Goal: Entertainment & Leisure: Consume media (video, audio)

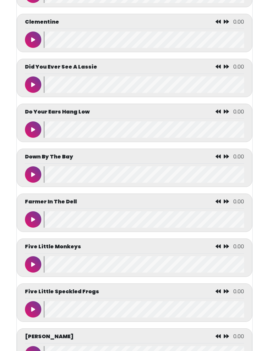
scroll to position [900, 0]
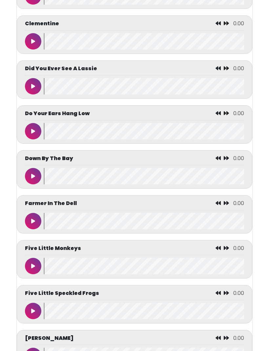
click at [30, 228] on button at bounding box center [33, 221] width 16 height 16
click at [34, 224] on icon at bounding box center [32, 220] width 3 height 5
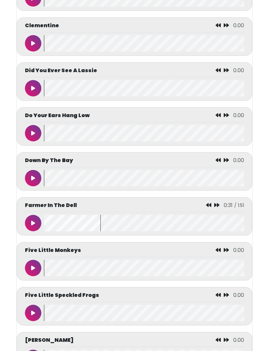
scroll to position [898, 0]
click at [209, 207] on icon at bounding box center [208, 204] width 5 height 5
click at [206, 207] on icon at bounding box center [208, 204] width 5 height 5
click at [207, 207] on icon at bounding box center [208, 204] width 5 height 5
click at [32, 226] on icon at bounding box center [33, 222] width 4 height 5
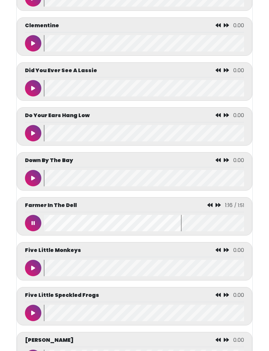
click at [34, 231] on button at bounding box center [33, 223] width 16 height 16
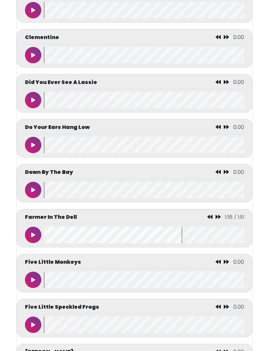
scroll to position [896, 0]
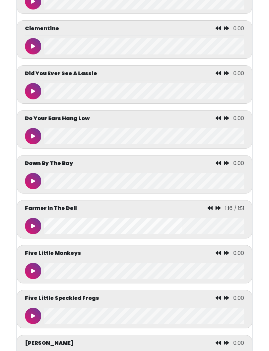
click at [210, 210] on icon at bounding box center [209, 207] width 5 height 5
click at [215, 210] on icon at bounding box center [217, 207] width 5 height 5
click at [206, 212] on div "Farmer In The Dell 1:16 / 1:51" at bounding box center [134, 209] width 219 height 11
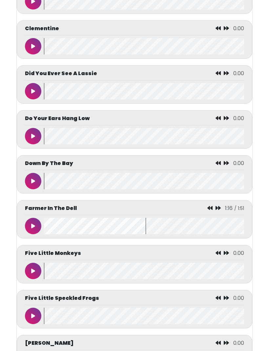
click at [210, 210] on icon at bounding box center [209, 207] width 5 height 5
click at [208, 210] on icon at bounding box center [209, 207] width 5 height 5
click at [210, 210] on icon at bounding box center [209, 207] width 5 height 5
click at [211, 215] on div "Farmer In The Dell 1:16 / 1:51" at bounding box center [134, 209] width 219 height 11
click at [208, 212] on div "1:16 / 1:51" at bounding box center [225, 208] width 37 height 8
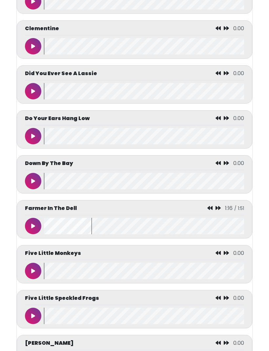
click at [207, 210] on icon at bounding box center [209, 207] width 5 height 5
click at [209, 210] on icon at bounding box center [209, 207] width 5 height 5
click at [210, 210] on icon at bounding box center [209, 207] width 5 height 5
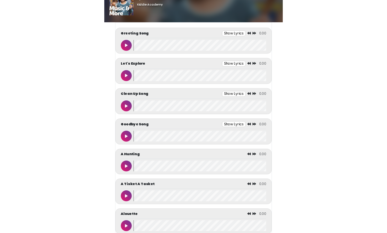
scroll to position [0, 0]
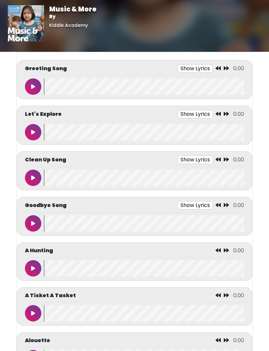
click at [30, 91] on button at bounding box center [33, 86] width 16 height 16
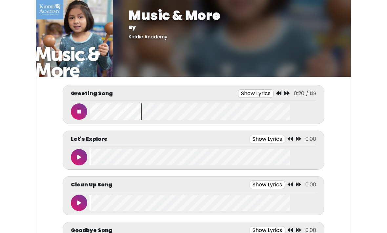
click at [246, 95] on button "Show Lyrics" at bounding box center [255, 93] width 35 height 9
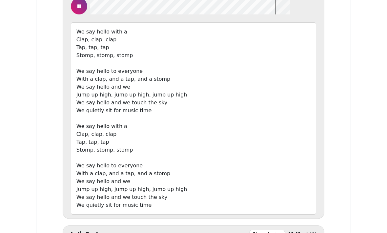
scroll to position [68, 0]
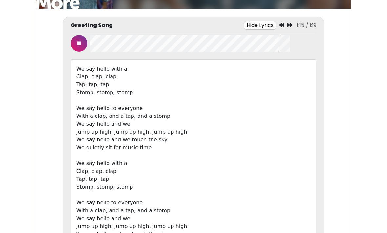
click at [75, 45] on button at bounding box center [79, 43] width 16 height 16
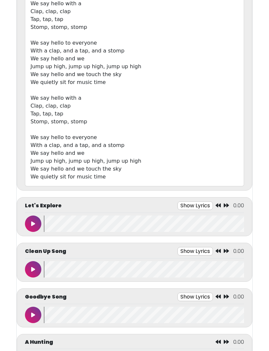
scroll to position [165, 0]
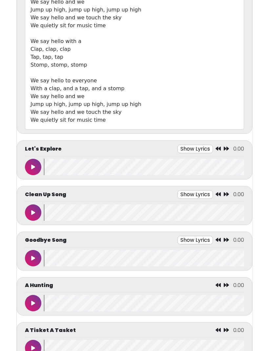
click at [32, 165] on icon at bounding box center [33, 167] width 4 height 5
click at [174, 152] on button "Show Lyrics" at bounding box center [179, 149] width 35 height 9
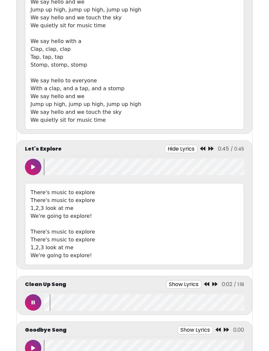
click at [31, 314] on div "Clean Up Song Show Lyrics 0:02 / 1:18" at bounding box center [134, 295] width 235 height 39
click at [33, 305] on button at bounding box center [33, 302] width 16 height 16
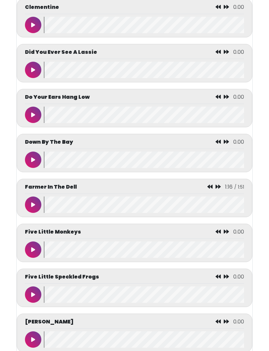
scroll to position [1206, 0]
click at [34, 207] on icon at bounding box center [33, 204] width 4 height 5
click at [30, 207] on button at bounding box center [33, 204] width 16 height 16
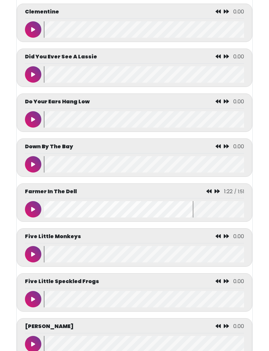
scroll to position [1196, 0]
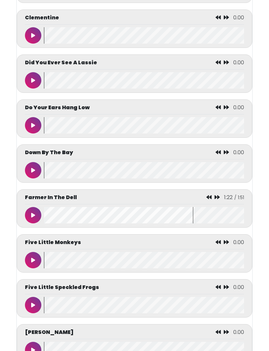
click at [209, 200] on icon at bounding box center [208, 196] width 5 height 5
click at [211, 200] on div "1:22 / 1:51" at bounding box center [225, 197] width 38 height 8
click at [212, 200] on div "1:22 / 1:51" at bounding box center [225, 197] width 38 height 8
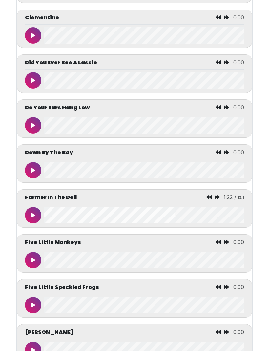
click at [200, 204] on div "Farmer In The Dell 1:22 / 1:51" at bounding box center [134, 198] width 219 height 11
click at [201, 204] on div "Farmer In The Dell 1:22 / 1:51" at bounding box center [134, 198] width 219 height 11
click at [209, 200] on icon at bounding box center [208, 196] width 5 height 5
click at [207, 200] on icon at bounding box center [208, 196] width 5 height 5
click at [210, 200] on icon at bounding box center [208, 196] width 5 height 5
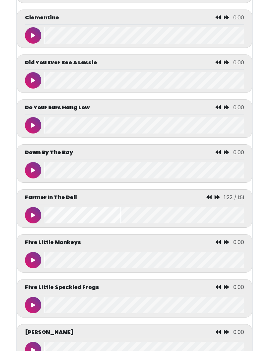
click at [210, 200] on icon at bounding box center [208, 196] width 5 height 5
click at [207, 200] on icon at bounding box center [208, 196] width 5 height 5
click at [204, 201] on div "Farmer In The Dell 1:22 / 1:51" at bounding box center [134, 198] width 219 height 11
click at [207, 200] on icon at bounding box center [208, 196] width 5 height 5
click at [205, 202] on div "Farmer In The Dell 1:22 / 1:51" at bounding box center [134, 198] width 219 height 11
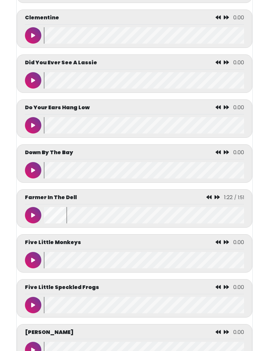
click at [207, 200] on icon at bounding box center [208, 196] width 5 height 5
click at [208, 200] on icon at bounding box center [208, 196] width 5 height 5
click at [30, 221] on button at bounding box center [33, 215] width 16 height 16
click at [30, 223] on button at bounding box center [33, 215] width 16 height 16
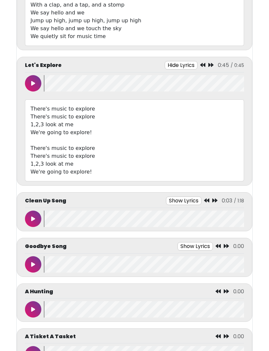
scroll to position [249, 0]
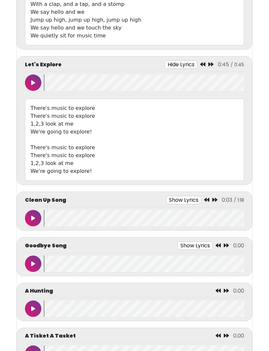
click at [180, 199] on button "Show Lyrics" at bounding box center [183, 200] width 35 height 9
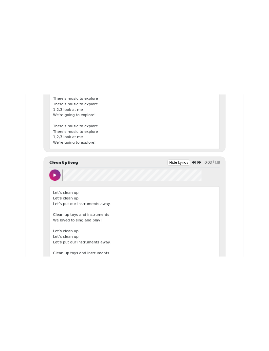
scroll to position [292, 0]
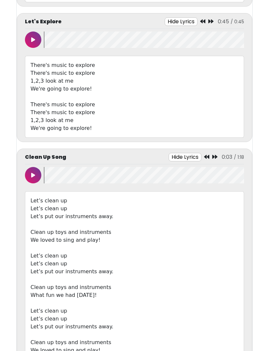
click at [38, 174] on button at bounding box center [33, 175] width 16 height 16
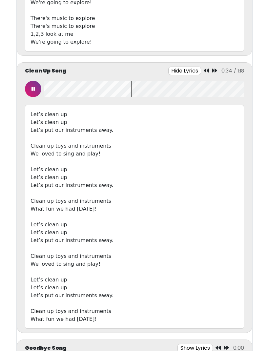
scroll to position [378, 0]
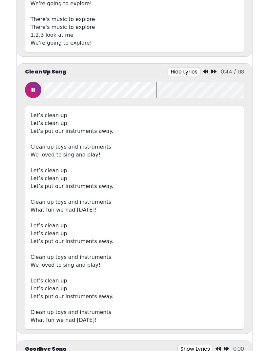
click at [30, 89] on button at bounding box center [33, 90] width 16 height 16
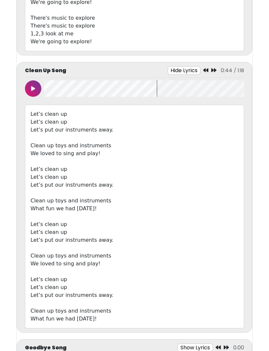
scroll to position [376, 0]
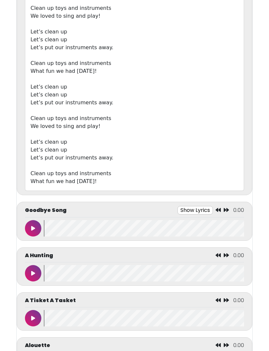
click at [196, 206] on button "Show Lyrics" at bounding box center [194, 210] width 35 height 9
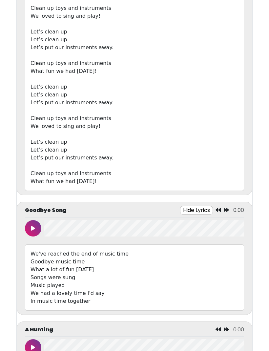
click at [35, 228] on button at bounding box center [33, 228] width 16 height 16
click at [33, 235] on button at bounding box center [33, 228] width 16 height 16
